Goal: Task Accomplishment & Management: Manage account settings

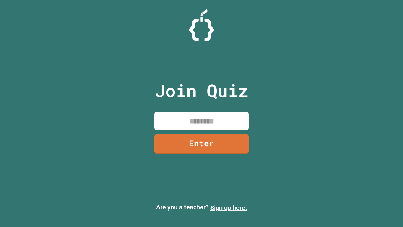
click at [229, 207] on link "Sign up here." at bounding box center [228, 208] width 37 height 8
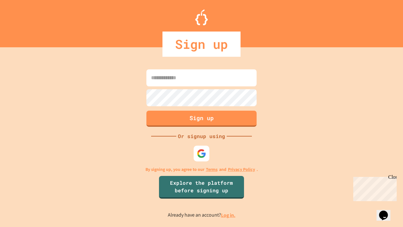
click at [229, 215] on link "Log in." at bounding box center [228, 215] width 14 height 7
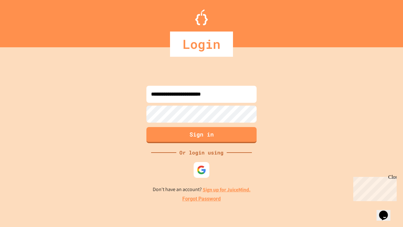
type input "**********"
